Goal: Task Accomplishment & Management: Use online tool/utility

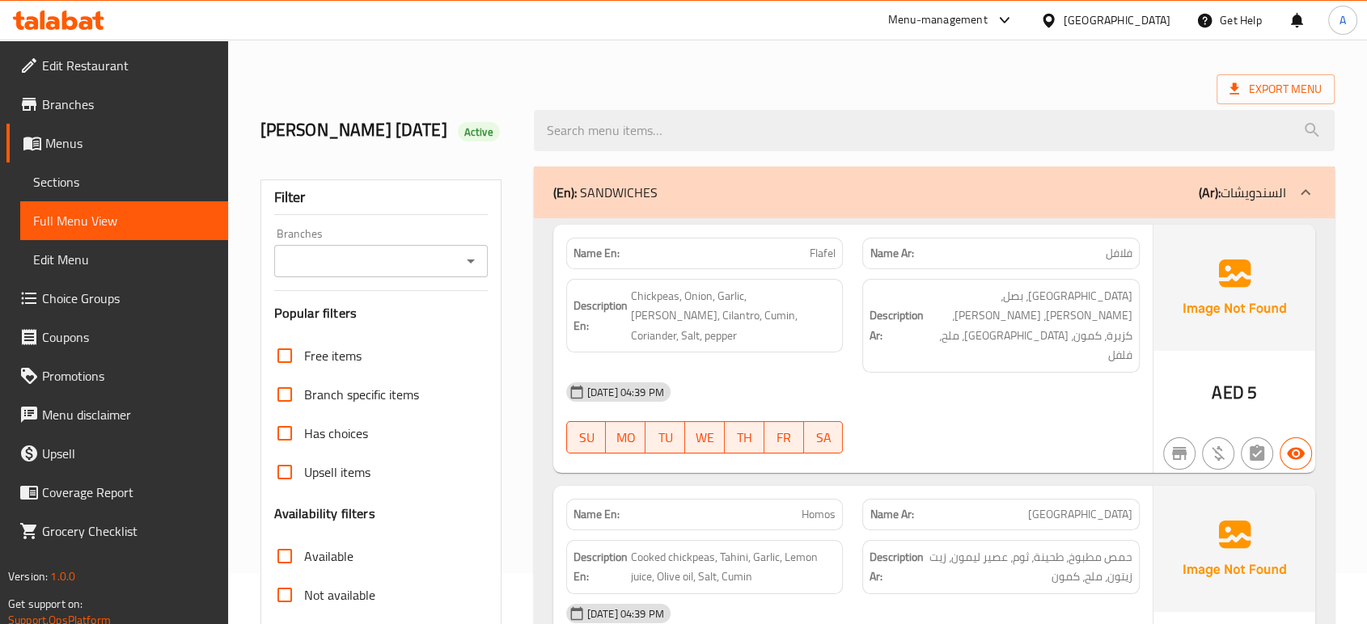
scroll to position [51, 0]
click at [78, 24] on icon at bounding box center [58, 20] width 91 height 19
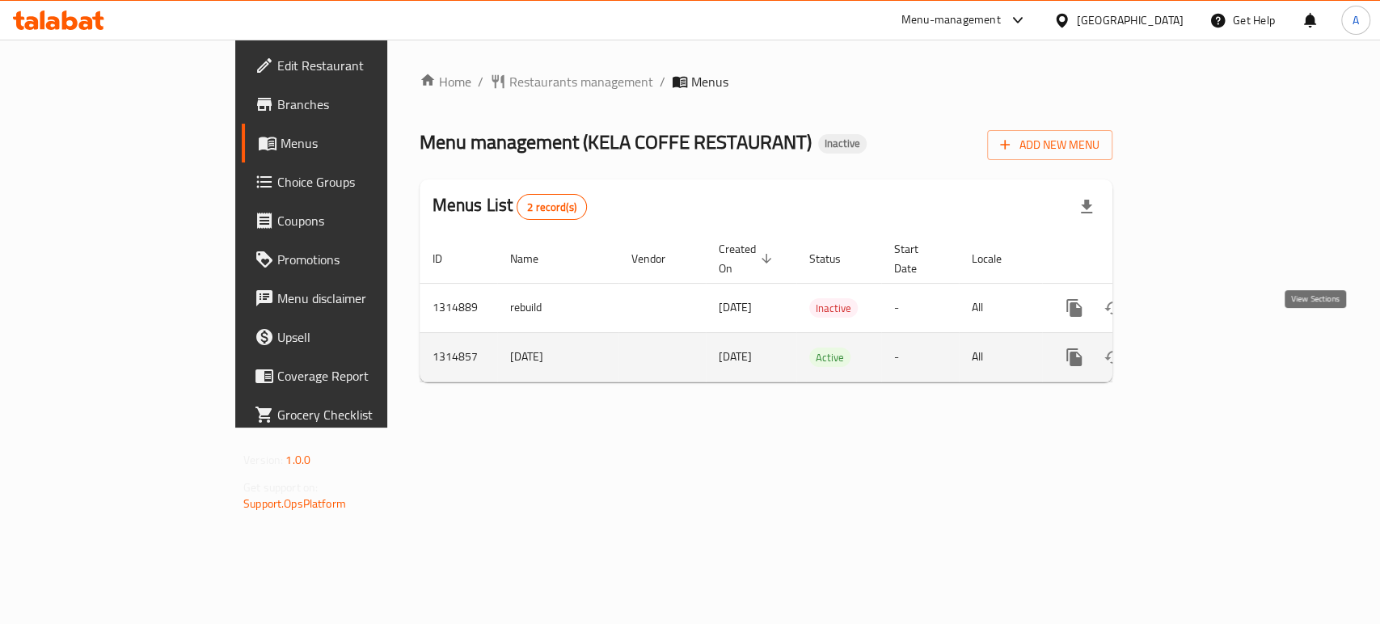
click at [1201, 348] on icon "enhanced table" at bounding box center [1190, 357] width 19 height 19
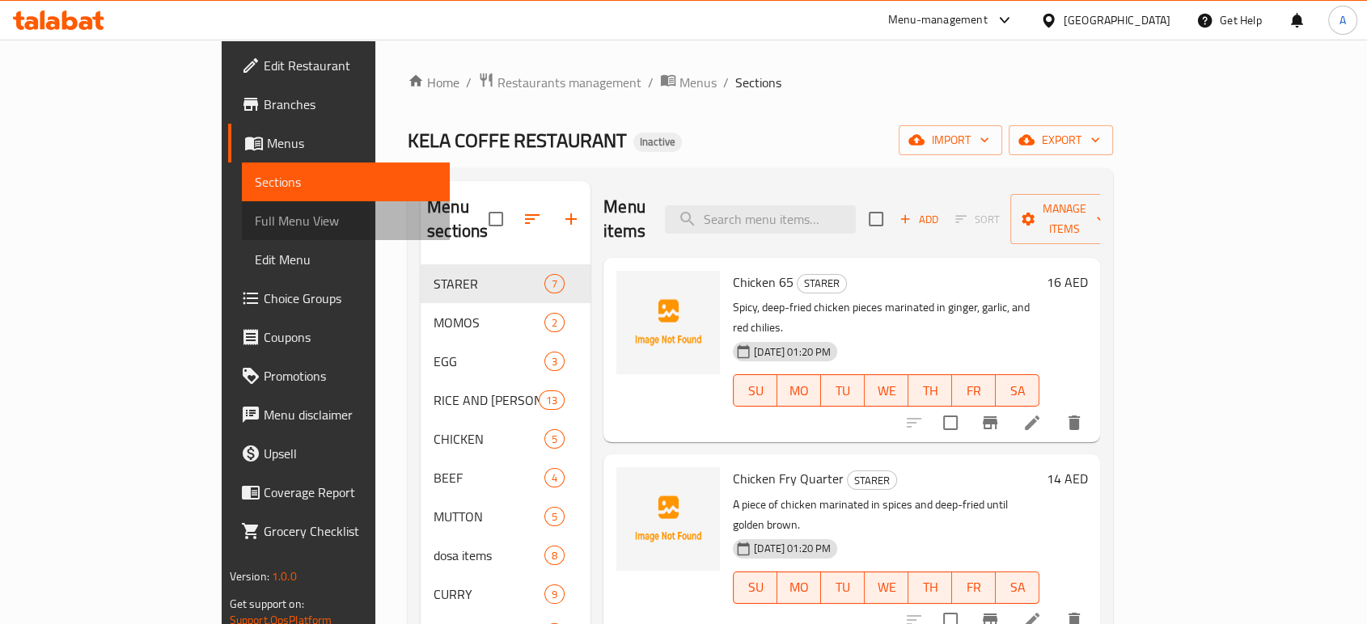
click at [255, 230] on span "Full Menu View" at bounding box center [346, 220] width 182 height 19
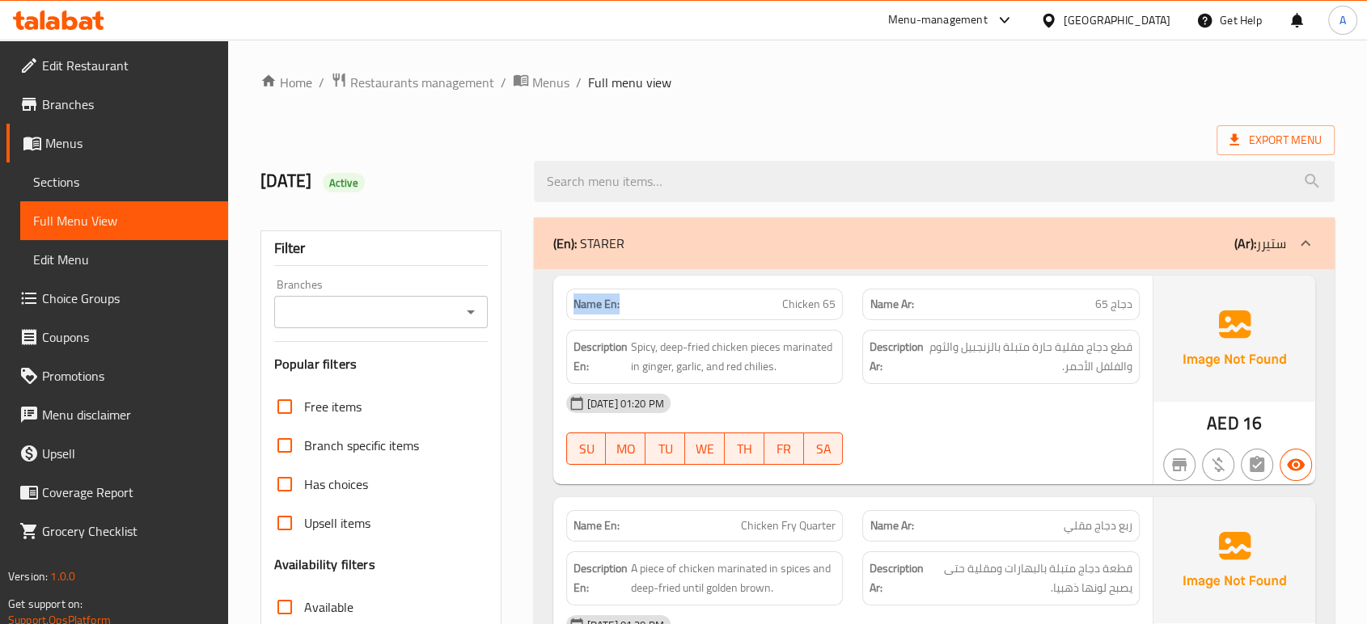
drag, startPoint x: 648, startPoint y: 303, endPoint x: 569, endPoint y: 299, distance: 79.3
click at [569, 299] on div "Name En: Chicken 65" at bounding box center [704, 305] width 277 height 32
copy strong "Name En:"
click at [1229, 138] on icon at bounding box center [1234, 139] width 10 height 11
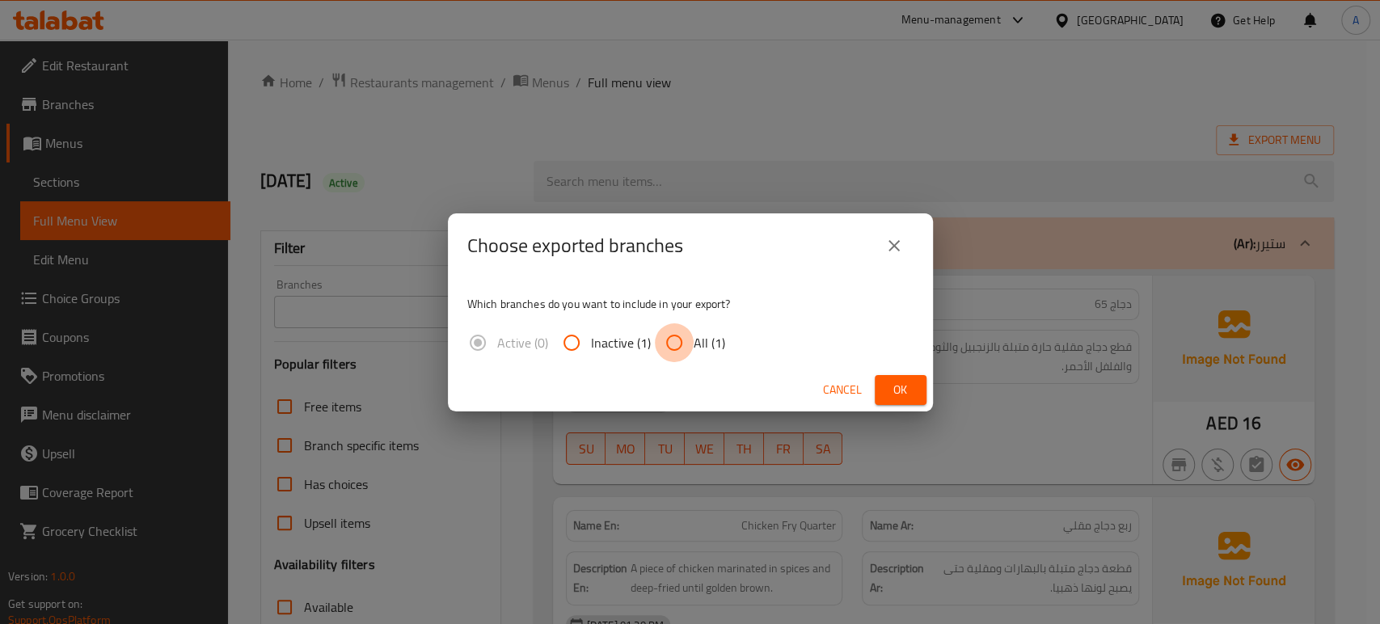
click at [686, 344] on input "All (1)" at bounding box center [674, 342] width 39 height 39
radio input "true"
click at [904, 383] on span "Ok" at bounding box center [901, 390] width 26 height 20
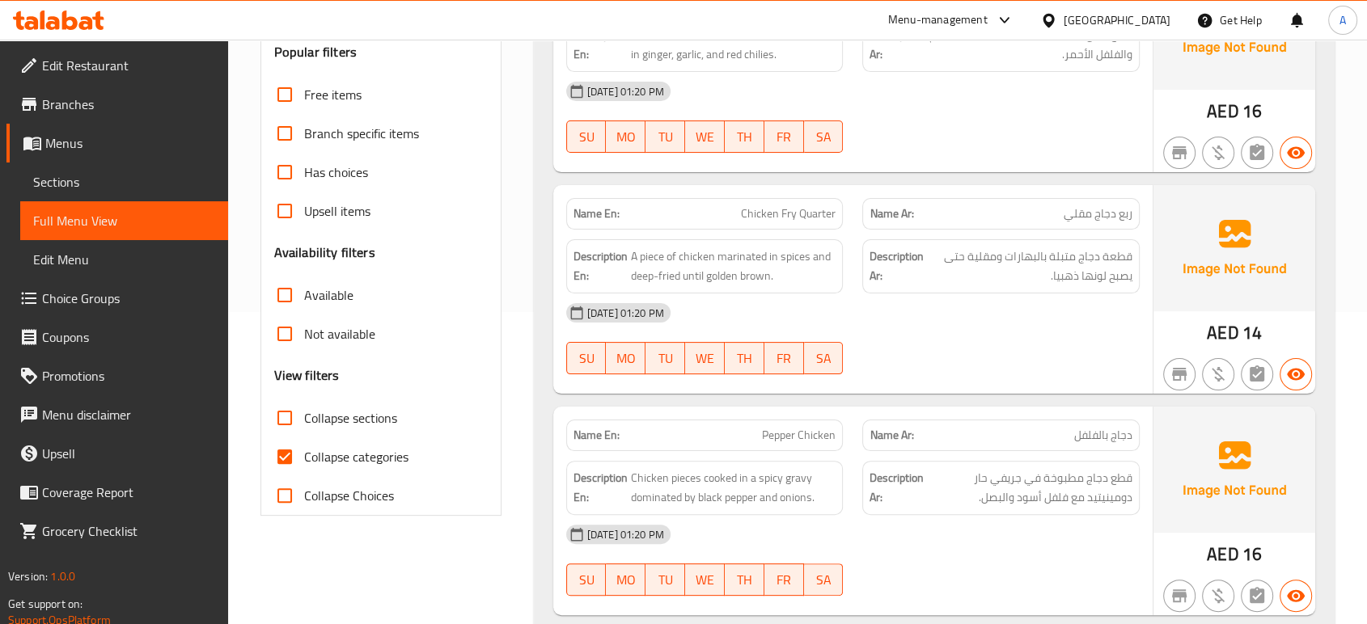
scroll to position [330, 0]
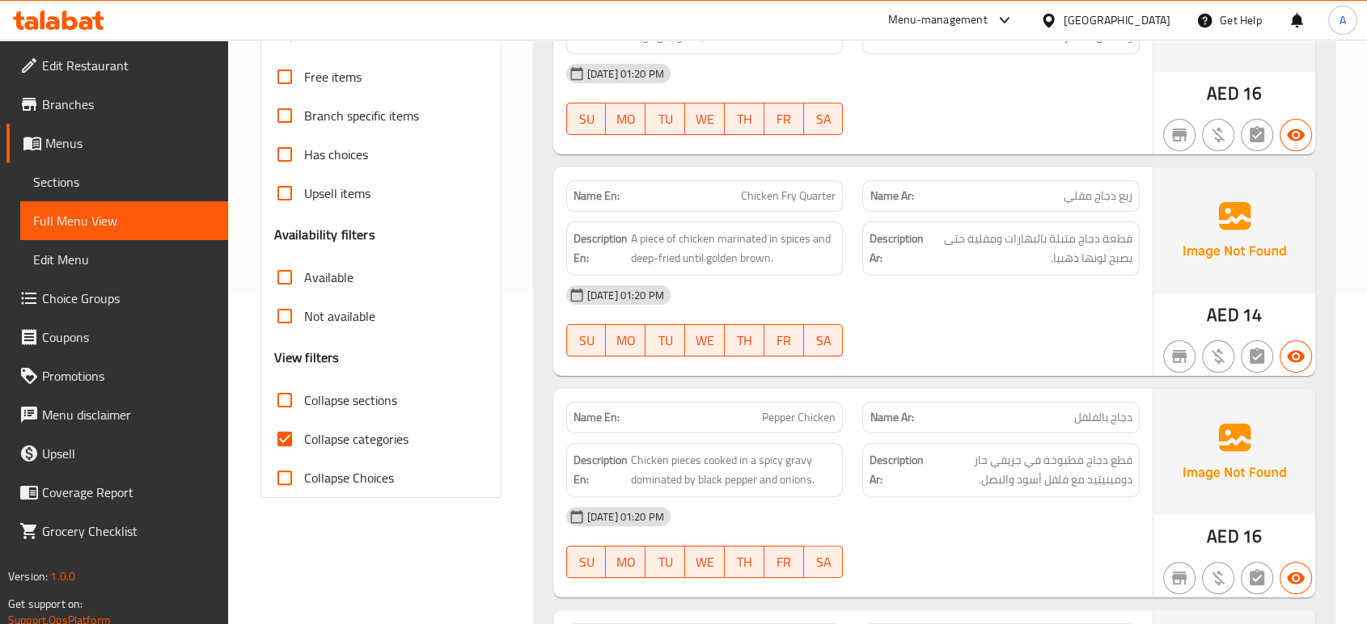
click at [304, 437] on span "Collapse categories" at bounding box center [356, 438] width 104 height 19
click at [304, 437] on input "Collapse categories" at bounding box center [284, 439] width 39 height 39
checkbox input "false"
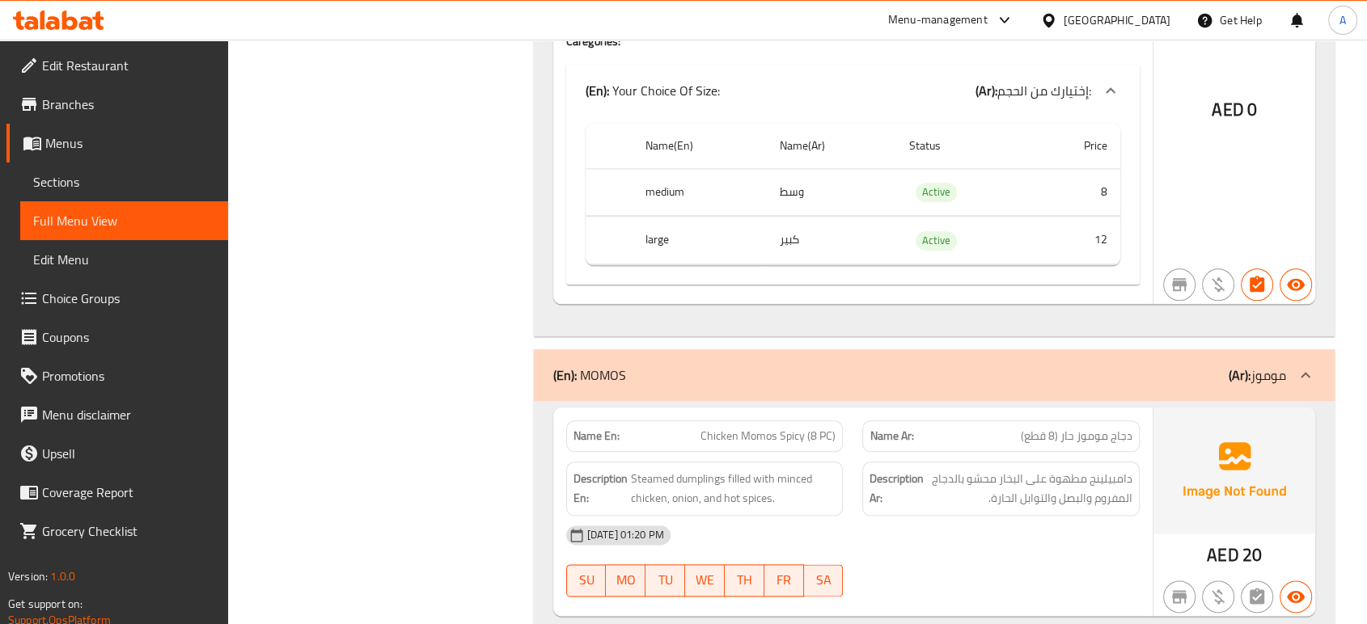
scroll to position [1793, 0]
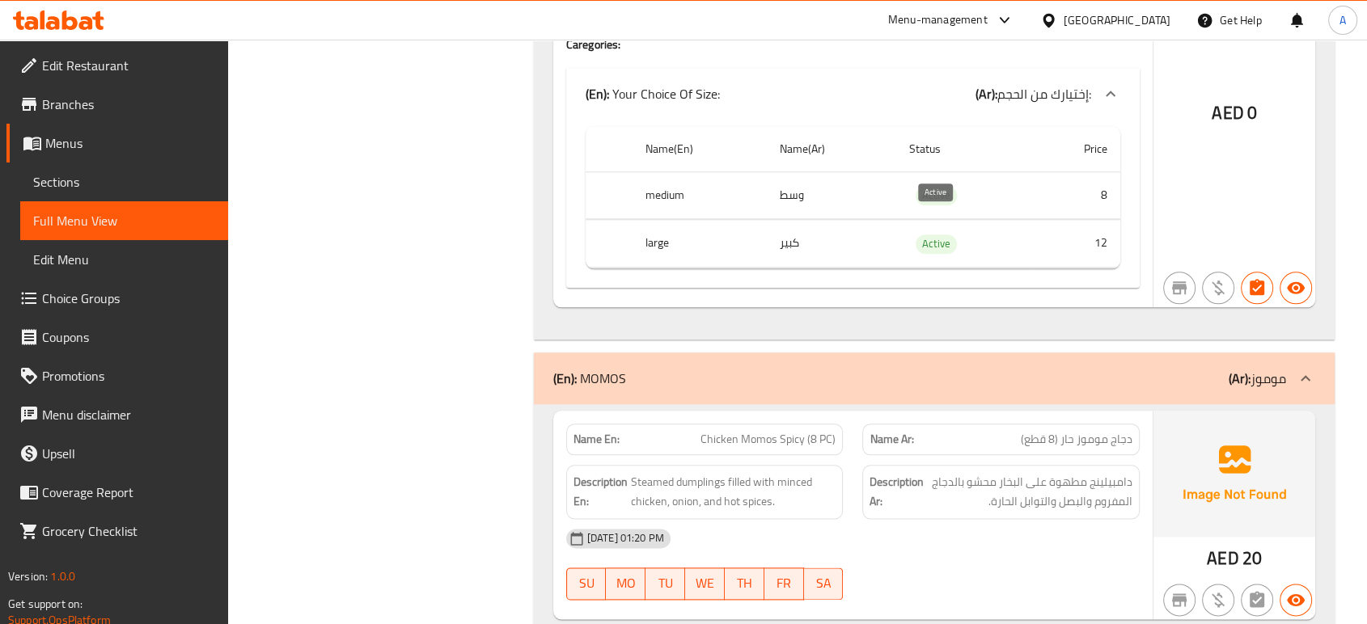
click at [945, 234] on span "Active" at bounding box center [935, 243] width 41 height 19
copy span "Active"
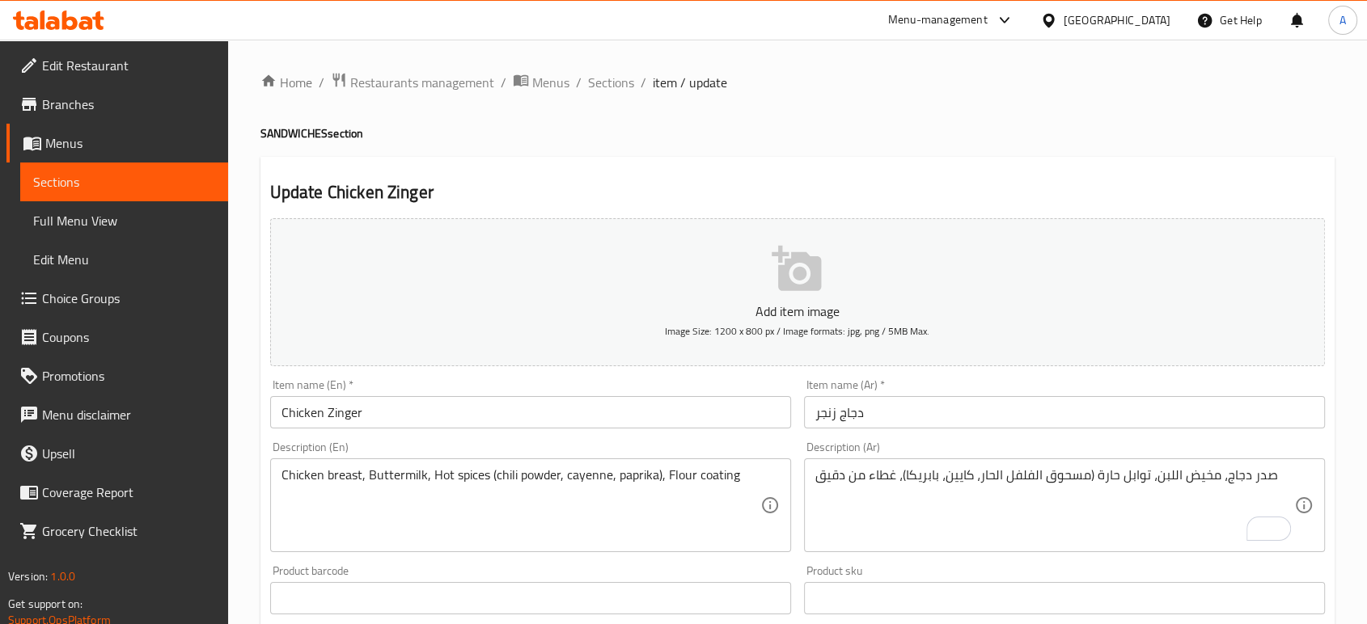
click at [38, 26] on icon at bounding box center [31, 23] width 14 height 14
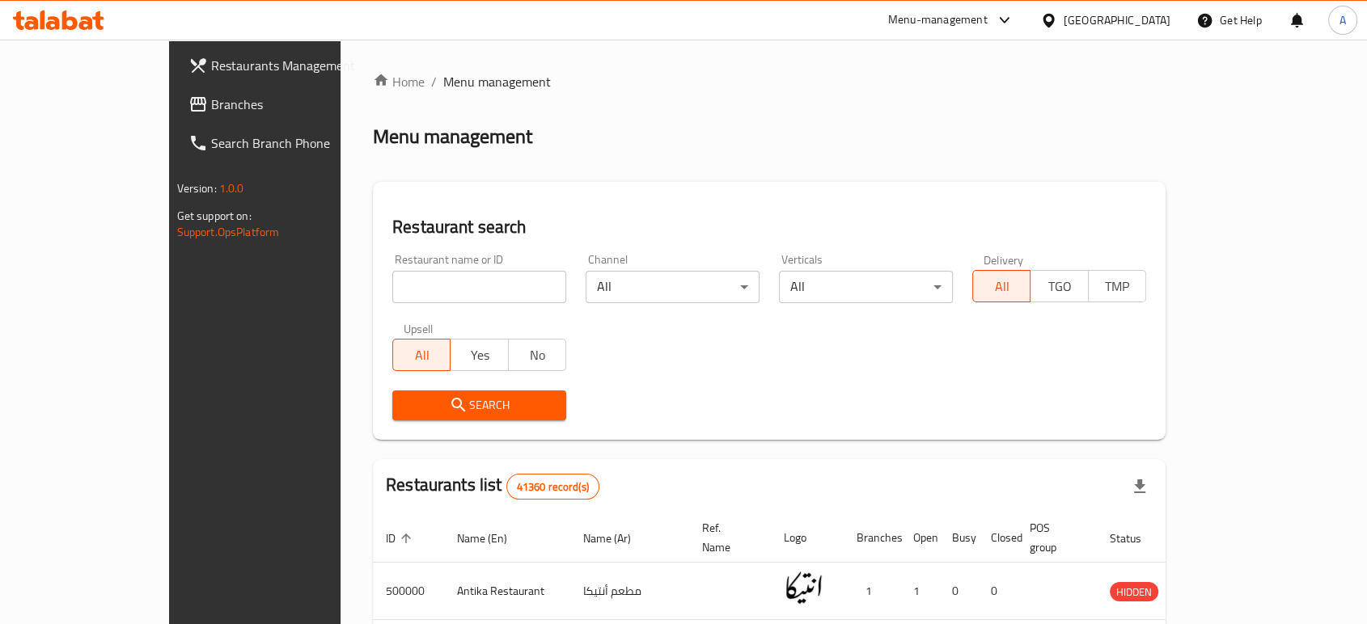
click at [175, 87] on link "Branches" at bounding box center [286, 104] width 222 height 39
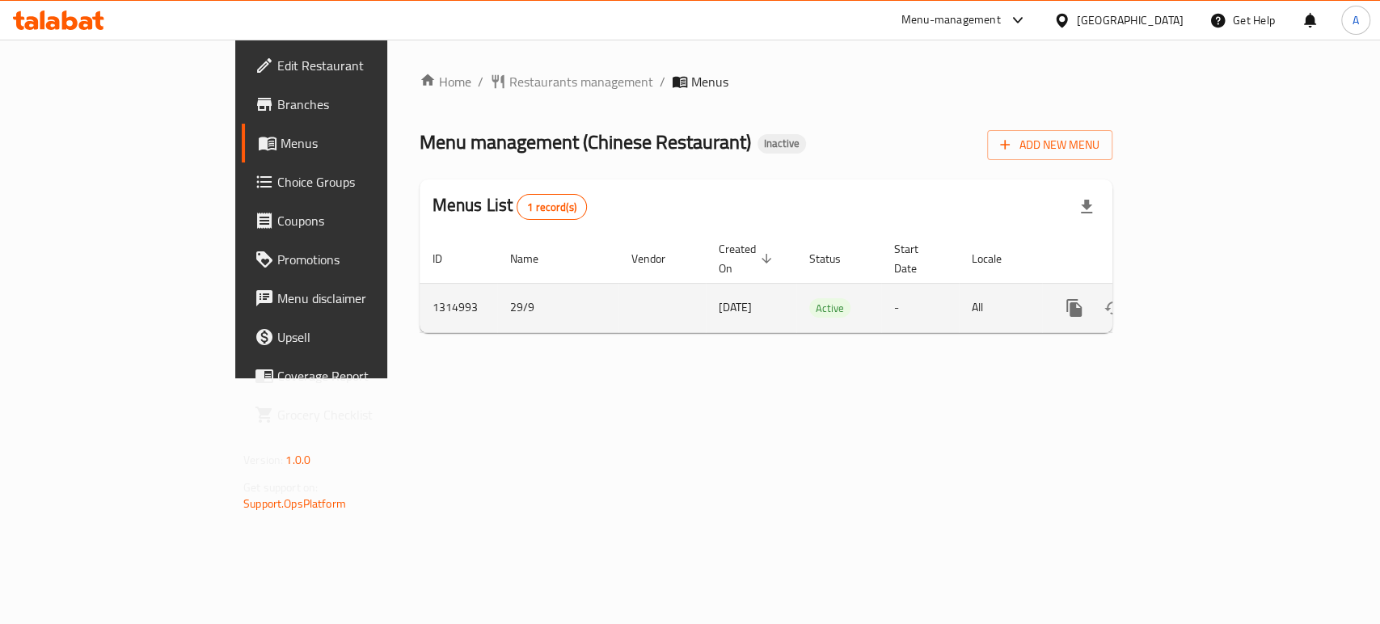
click at [1201, 298] on icon "enhanced table" at bounding box center [1190, 307] width 19 height 19
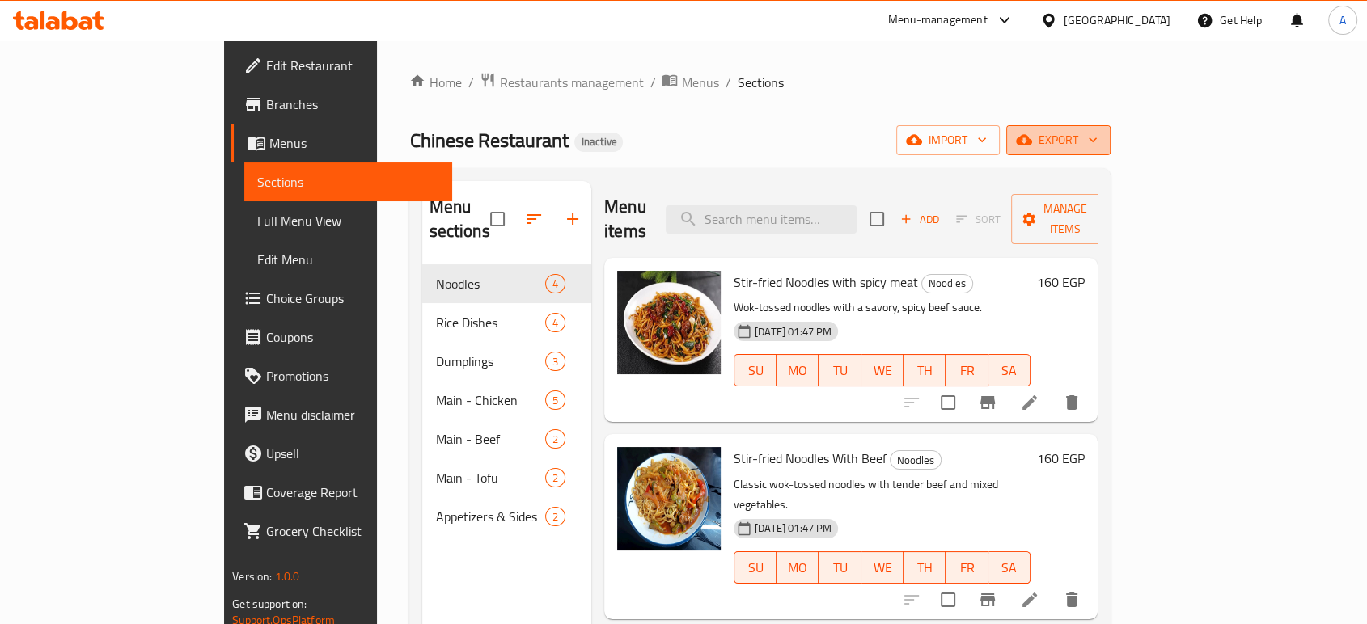
click at [1097, 139] on span "export" at bounding box center [1058, 140] width 78 height 20
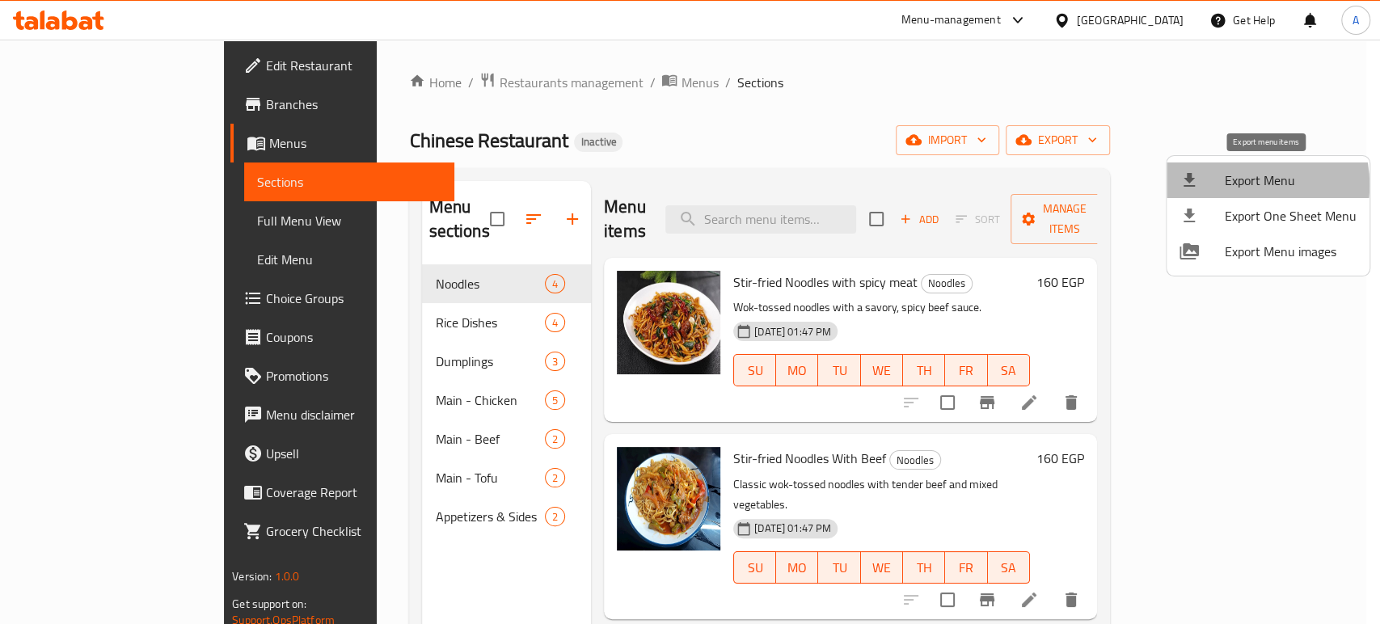
click at [1242, 184] on span "Export Menu" at bounding box center [1291, 180] width 132 height 19
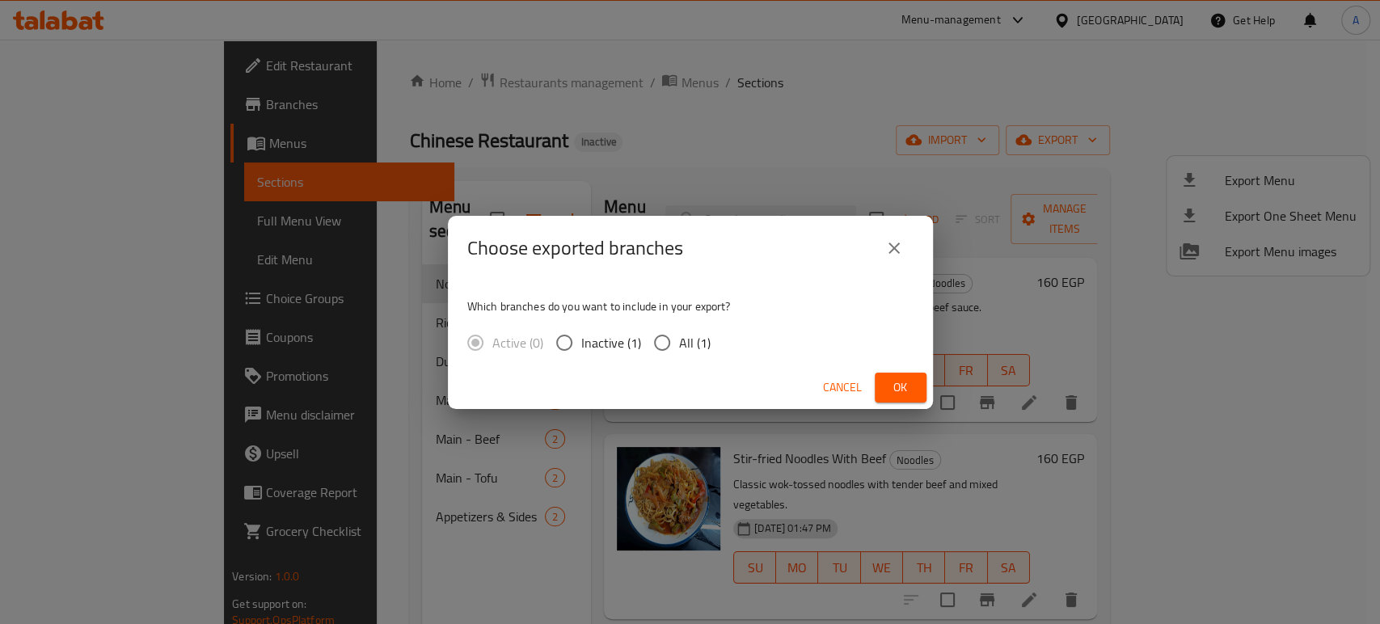
click at [682, 346] on span "All (1)" at bounding box center [695, 342] width 32 height 19
click at [679, 346] on input "All (1)" at bounding box center [662, 343] width 34 height 34
radio input "true"
click at [875, 373] on button "Ok" at bounding box center [901, 388] width 52 height 30
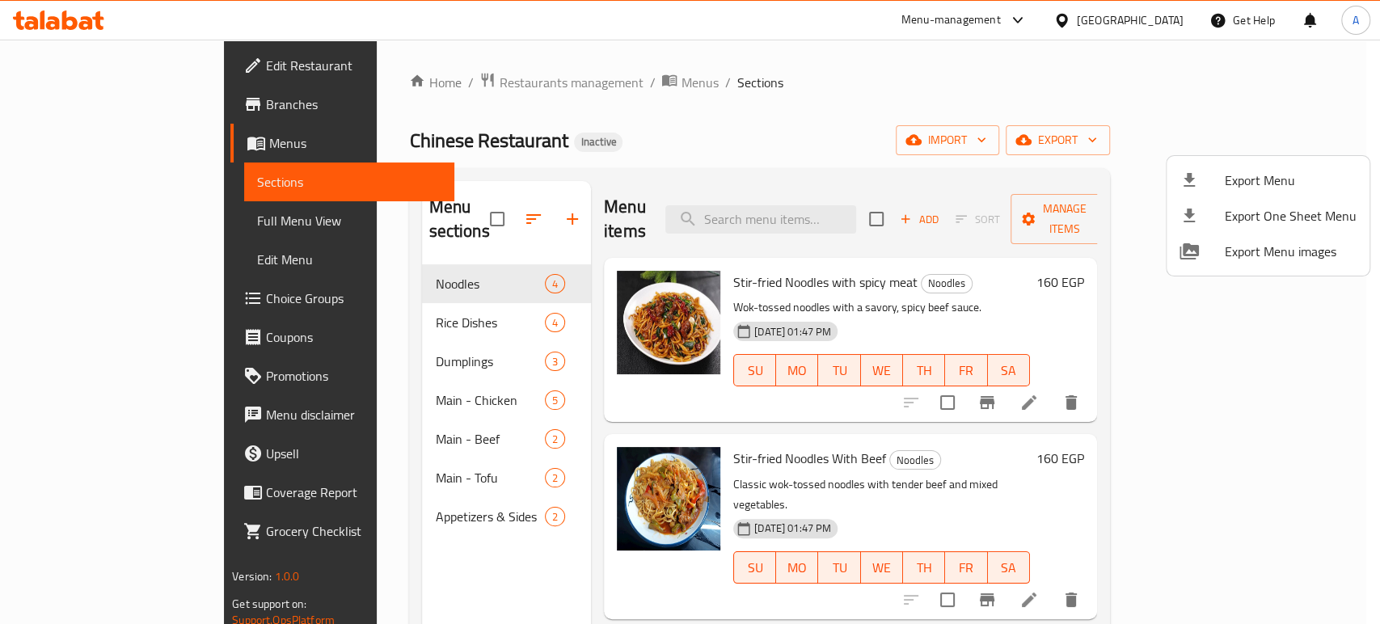
click at [97, 65] on div at bounding box center [690, 312] width 1380 height 624
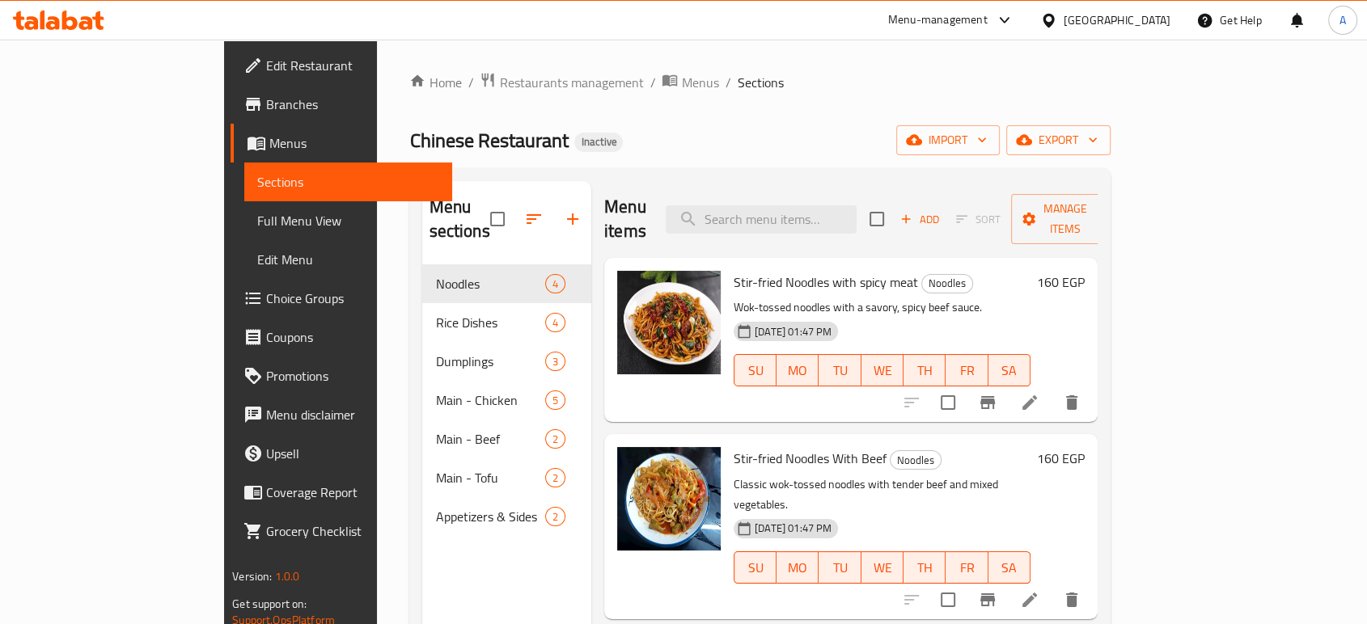
click at [266, 68] on span "Edit Restaurant" at bounding box center [352, 65] width 173 height 19
